Goal: Information Seeking & Learning: Learn about a topic

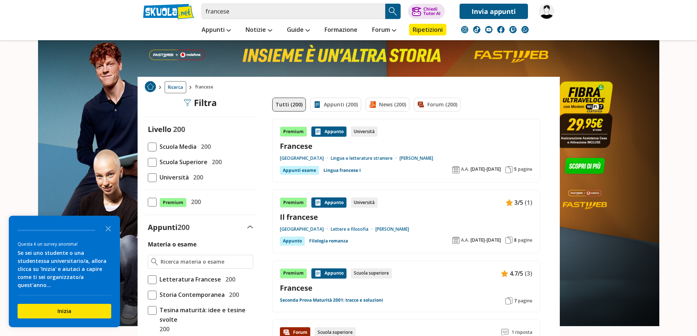
click at [151, 149] on span at bounding box center [152, 147] width 9 height 9
click at [148, 147] on input "Scuola Media 200" at bounding box center [148, 147] width 0 height 0
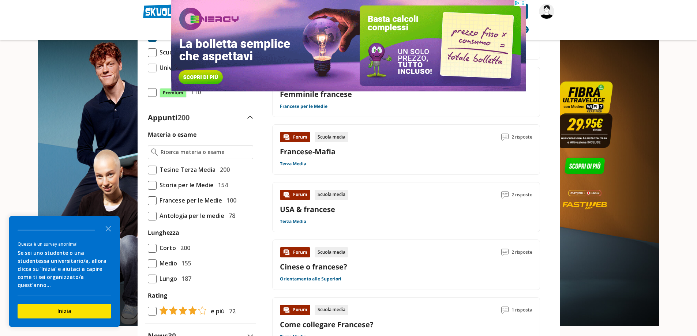
click at [189, 199] on span "Francese per le Medie" at bounding box center [189, 201] width 65 height 10
click at [148, 200] on input "Francese per le Medie 100" at bounding box center [148, 200] width 0 height 0
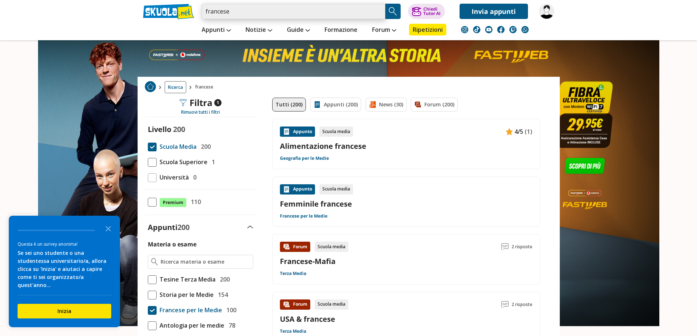
click at [250, 11] on input "francese" at bounding box center [294, 11] width 184 height 15
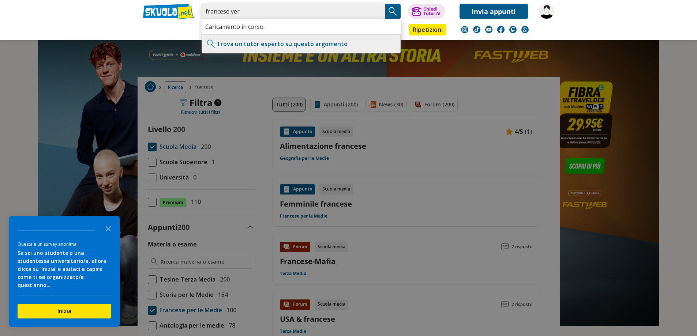
type input "francese ver"
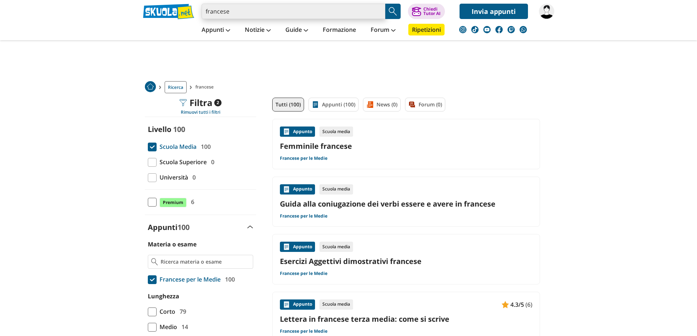
click at [251, 16] on input "francese" at bounding box center [294, 11] width 184 height 15
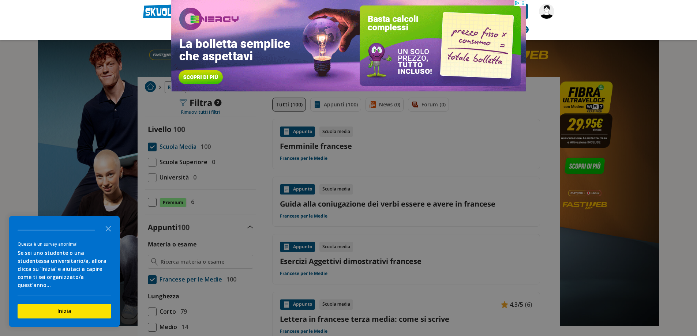
click at [598, 5] on header "francese vr Caricamento in corso... Trova un tutor esperto su questo argomento …" at bounding box center [348, 20] width 697 height 40
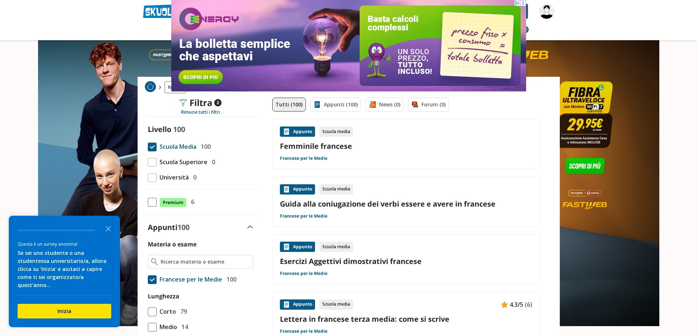
click at [102, 13] on header "francese vr Caricamento in corso... Trova un tutor esperto su questo argomento …" at bounding box center [348, 20] width 697 height 40
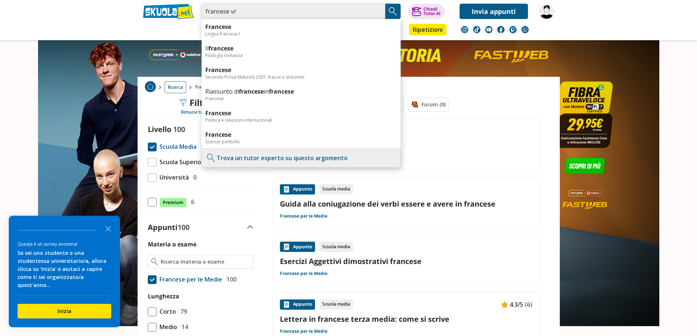
click at [257, 15] on input "francese vr" at bounding box center [294, 11] width 184 height 15
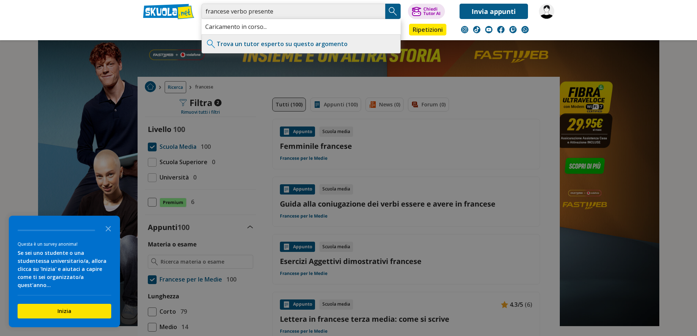
type input "francese verbo presente"
